Goal: Information Seeking & Learning: Learn about a topic

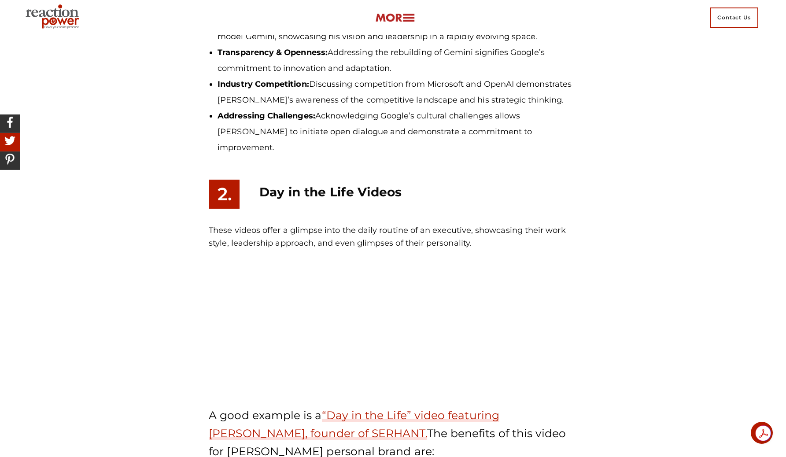
scroll to position [1863, 0]
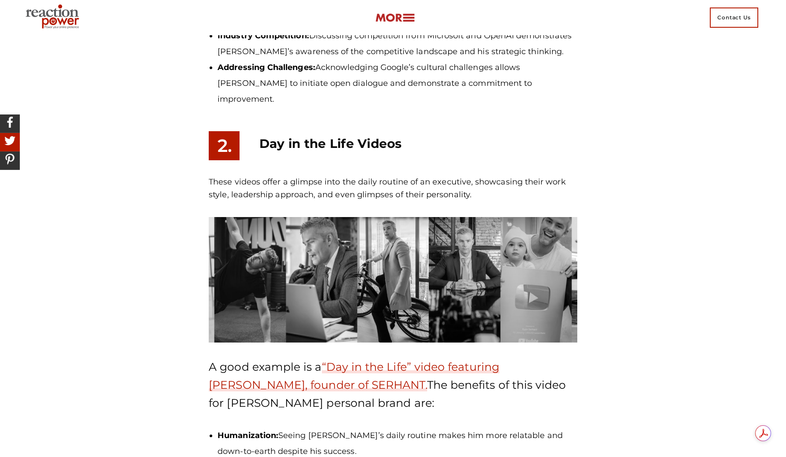
click at [381, 251] on img at bounding box center [393, 280] width 369 height 126
click at [536, 253] on img at bounding box center [393, 280] width 369 height 126
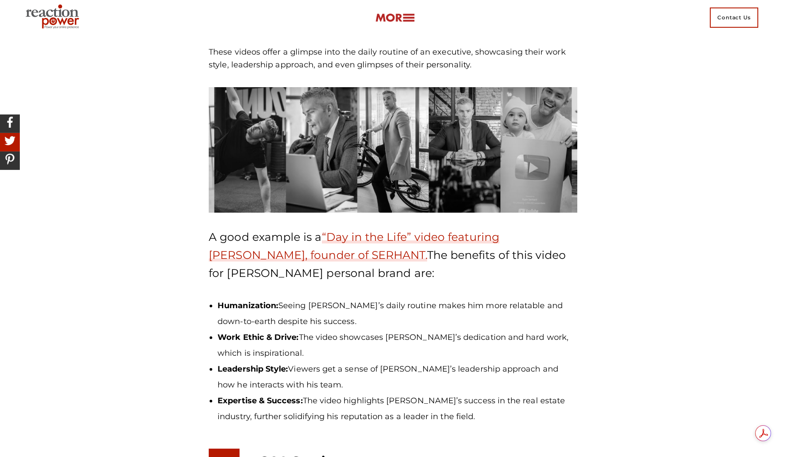
scroll to position [1986, 0]
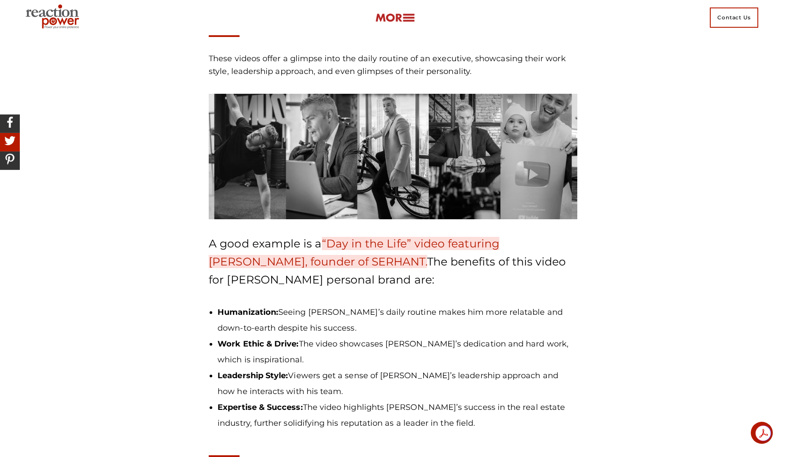
click at [337, 237] on link "“Day in the Life” video featuring [PERSON_NAME], founder of SERHANT." at bounding box center [354, 252] width 291 height 31
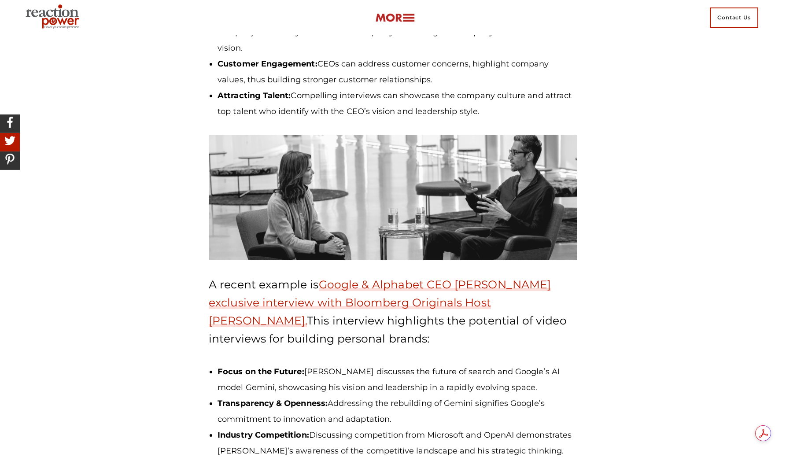
scroll to position [1468, 0]
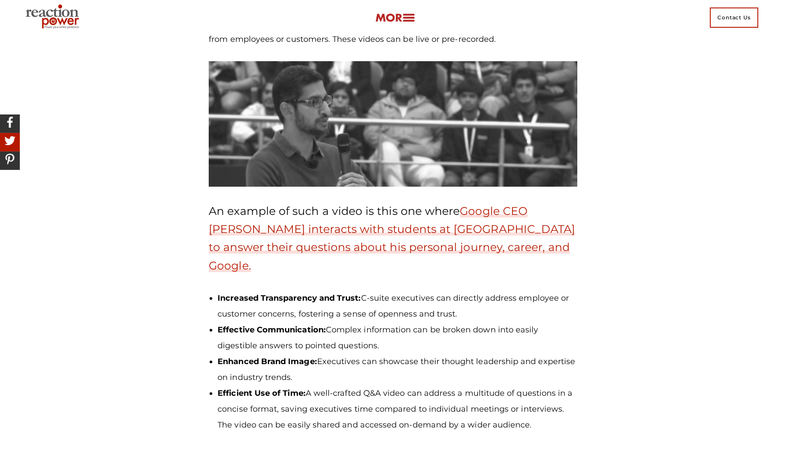
scroll to position [2484, 0]
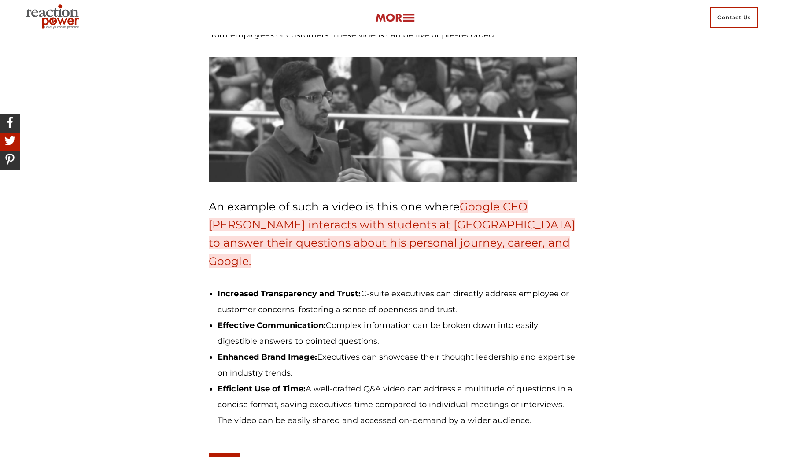
click at [486, 200] on link "Google CEO [PERSON_NAME] interacts with students at [GEOGRAPHIC_DATA] to answer…" at bounding box center [392, 234] width 366 height 68
